Goal: Transaction & Acquisition: Purchase product/service

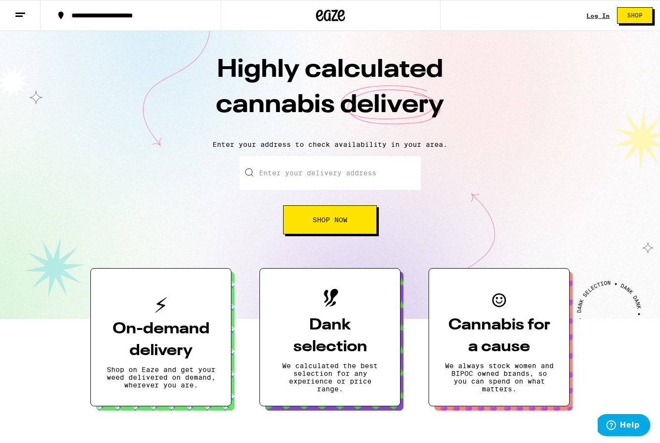
click at [594, 19] on div "Log In" at bounding box center [598, 16] width 23 height 6
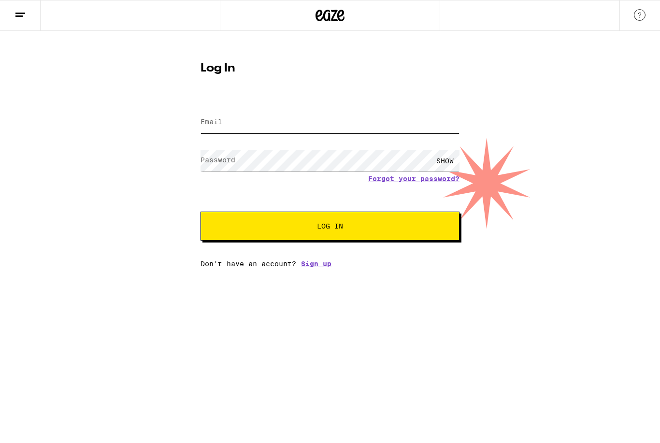
click at [393, 131] on input "Email" at bounding box center [330, 123] width 259 height 22
type input "[EMAIL_ADDRESS][DOMAIN_NAME]"
click at [330, 228] on button "Log In" at bounding box center [330, 226] width 259 height 29
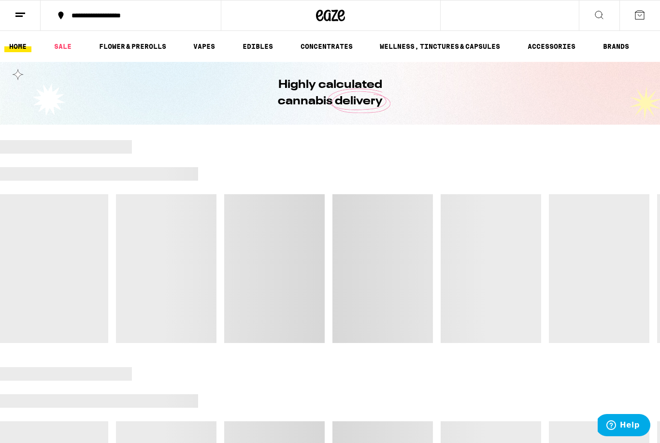
click at [340, 234] on div at bounding box center [330, 241] width 660 height 203
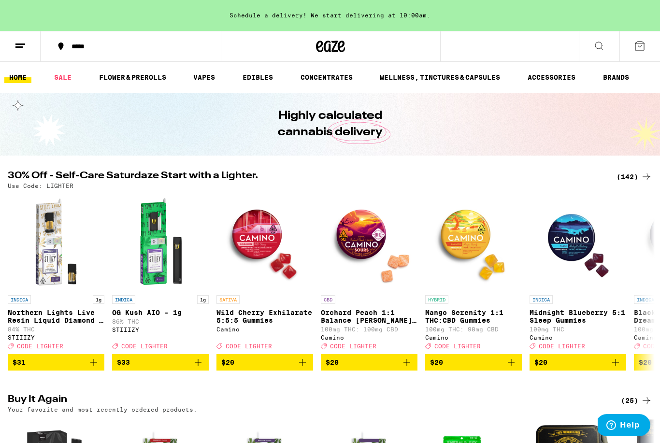
click at [600, 59] on button at bounding box center [599, 46] width 41 height 30
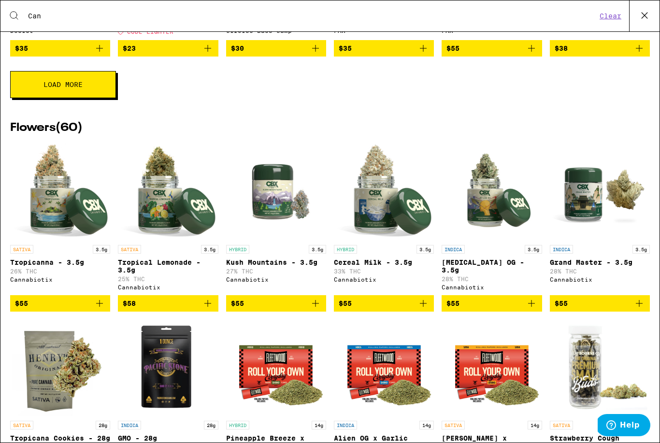
scroll to position [1133, 0]
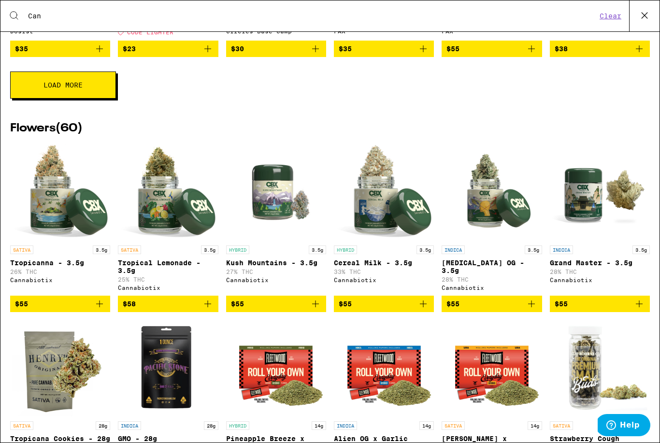
type input "N"
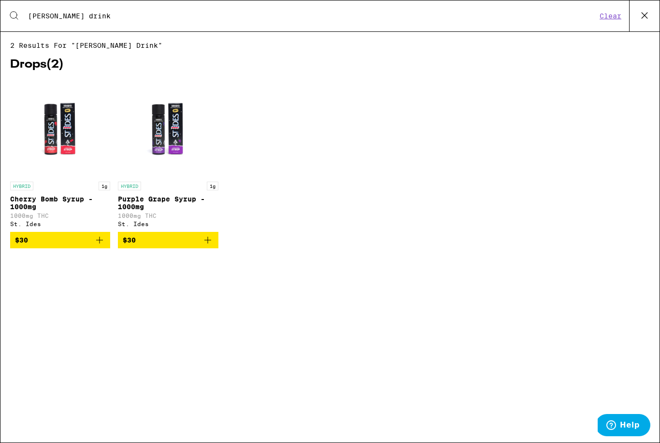
type input "[PERSON_NAME] drink"
click at [608, 20] on button "Clear" at bounding box center [611, 16] width 28 height 9
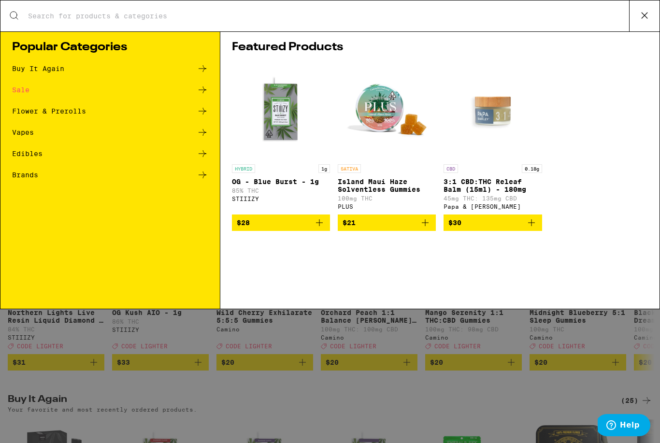
click at [552, 20] on input "Search for Products" at bounding box center [329, 16] width 602 height 9
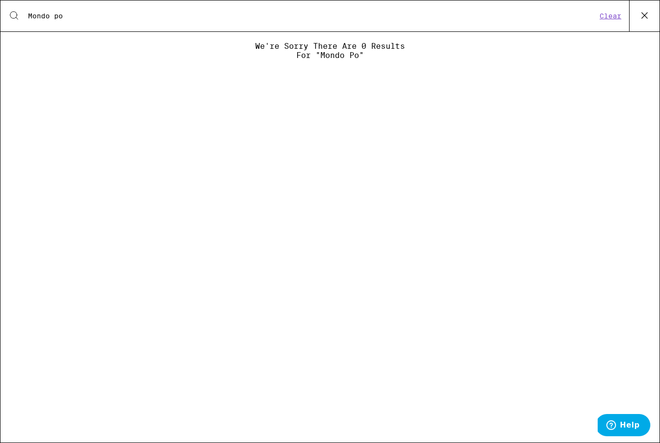
type input "Mondo p"
